Goal: Task Accomplishment & Management: Manage account settings

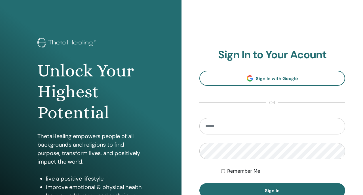
scroll to position [31, 0]
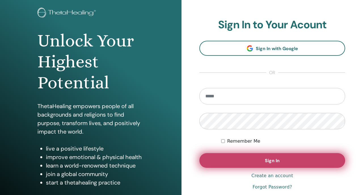
type input "**********"
click at [275, 156] on button "Sign In" at bounding box center [272, 160] width 146 height 15
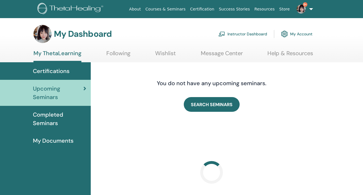
click at [243, 36] on link "Instructor Dashboard" at bounding box center [242, 34] width 49 height 12
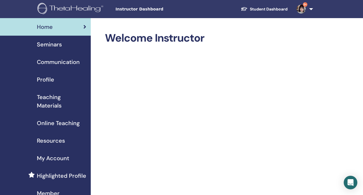
click at [75, 44] on div "Seminars" at bounding box center [46, 44] width 82 height 9
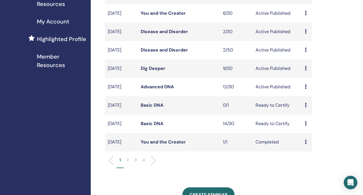
scroll to position [139, 0]
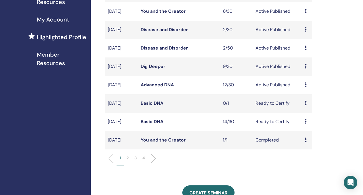
click at [167, 88] on link "Advanced DNA" at bounding box center [157, 85] width 33 height 6
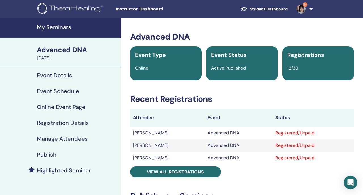
click at [308, 10] on link "9+" at bounding box center [303, 9] width 23 height 18
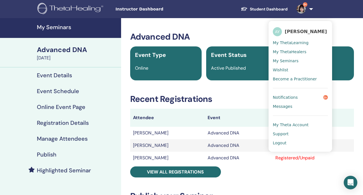
click at [304, 95] on link "Notifications 9+" at bounding box center [300, 97] width 55 height 9
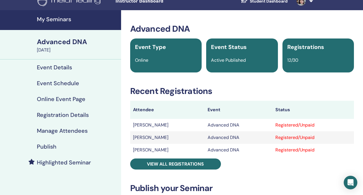
scroll to position [8, 0]
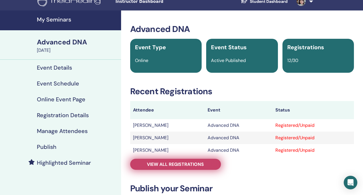
click at [173, 160] on link "View all registrations" at bounding box center [175, 164] width 91 height 11
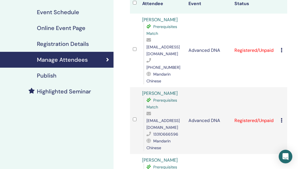
scroll to position [78, 0]
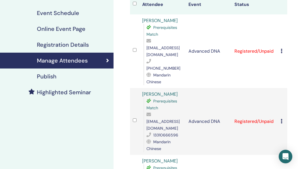
click at [163, 48] on span "934993992@qq.com" at bounding box center [162, 51] width 33 height 12
copy span "934993992@qq.com"
drag, startPoint x: 174, startPoint y: 23, endPoint x: 138, endPoint y: 21, distance: 36.0
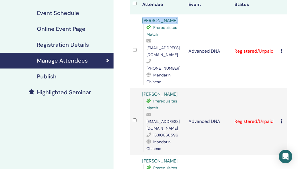
click at [138, 21] on tr "Qingyue Zhang Prerequisites Match 934993992@qq.com +8618210023926 Mandarin Chin…" at bounding box center [208, 51] width 157 height 74
copy tr "Qingyue Zhang"
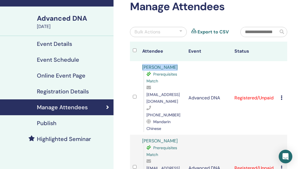
scroll to position [0, 0]
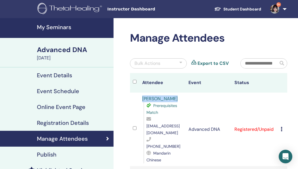
click at [274, 9] on img at bounding box center [274, 9] width 9 height 9
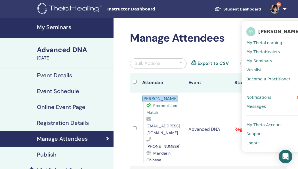
click at [247, 58] on link "My Seminars" at bounding box center [273, 60] width 55 height 9
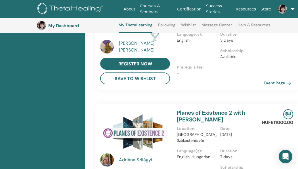
scroll to position [65, 0]
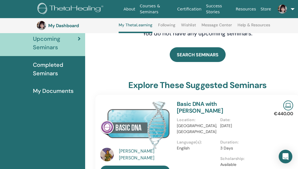
click at [285, 7] on span at bounding box center [282, 9] width 14 height 5
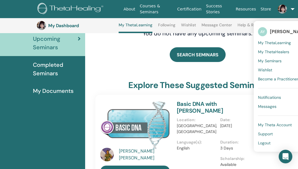
click at [258, 141] on span "Logout" at bounding box center [264, 143] width 12 height 5
